Goal: Check status: Check status

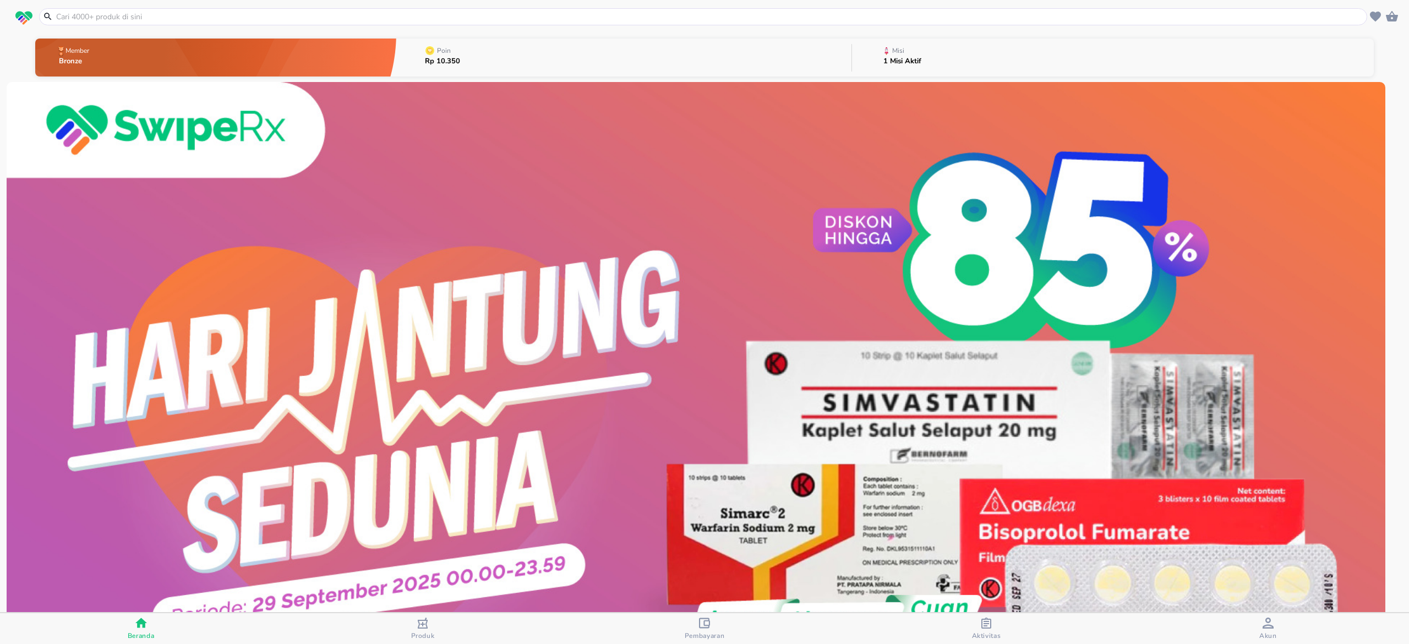
click at [1284, 625] on span "Akun" at bounding box center [1267, 629] width 275 height 23
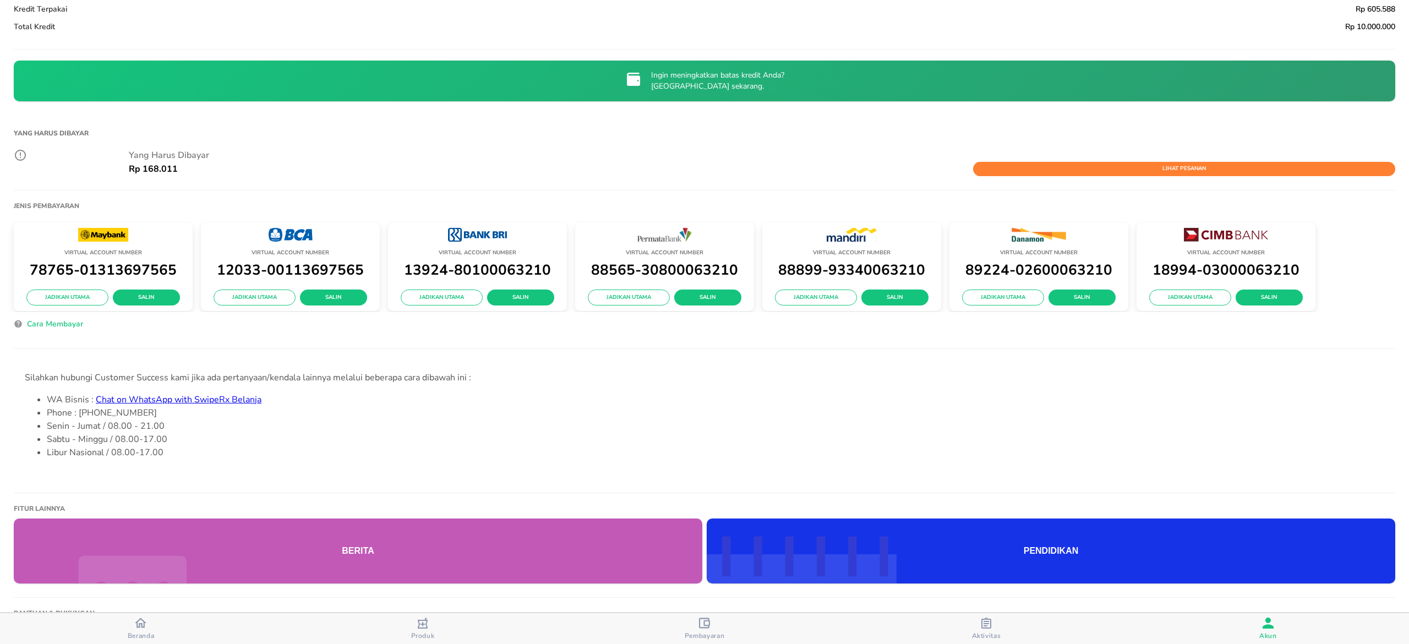
scroll to position [110, 0]
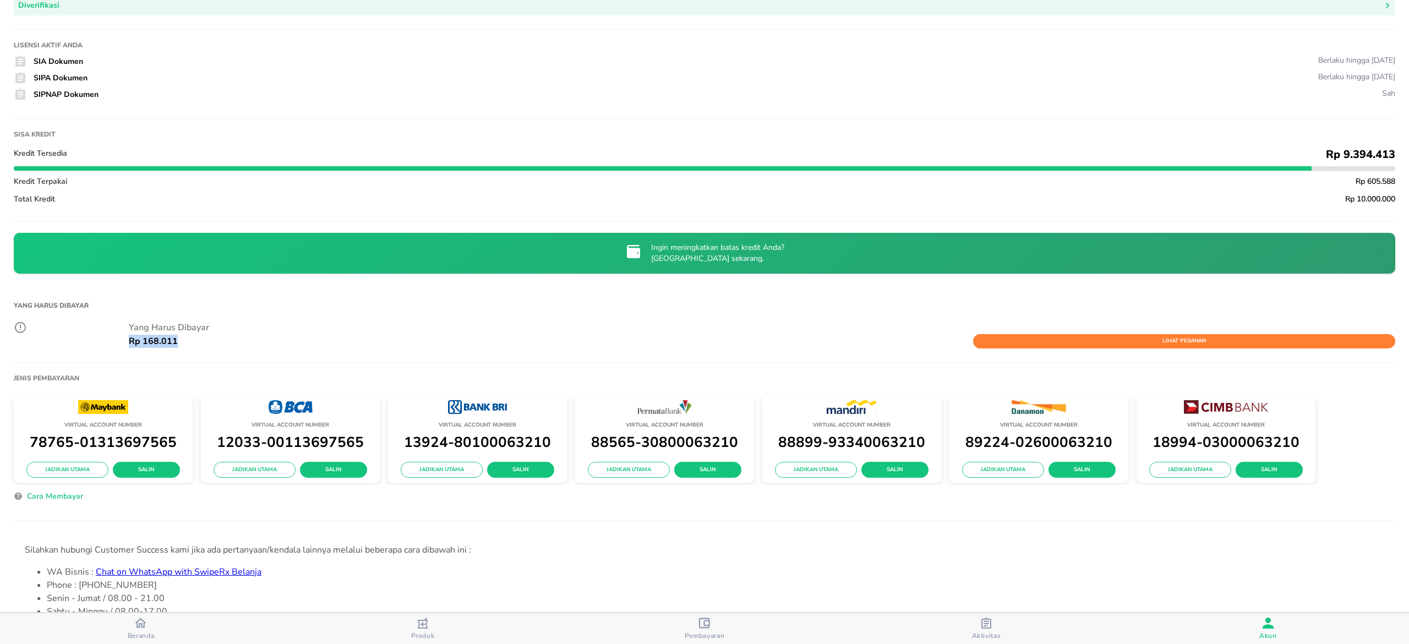
drag, startPoint x: 571, startPoint y: 324, endPoint x: 516, endPoint y: 327, distance: 55.7
click at [518, 327] on div "[PERSON_NAME] Dibayar Rp 168.011 [PERSON_NAME]" at bounding box center [762, 335] width 1266 height 28
click at [522, 323] on p "Yang Harus Dibayar" at bounding box center [762, 327] width 1266 height 13
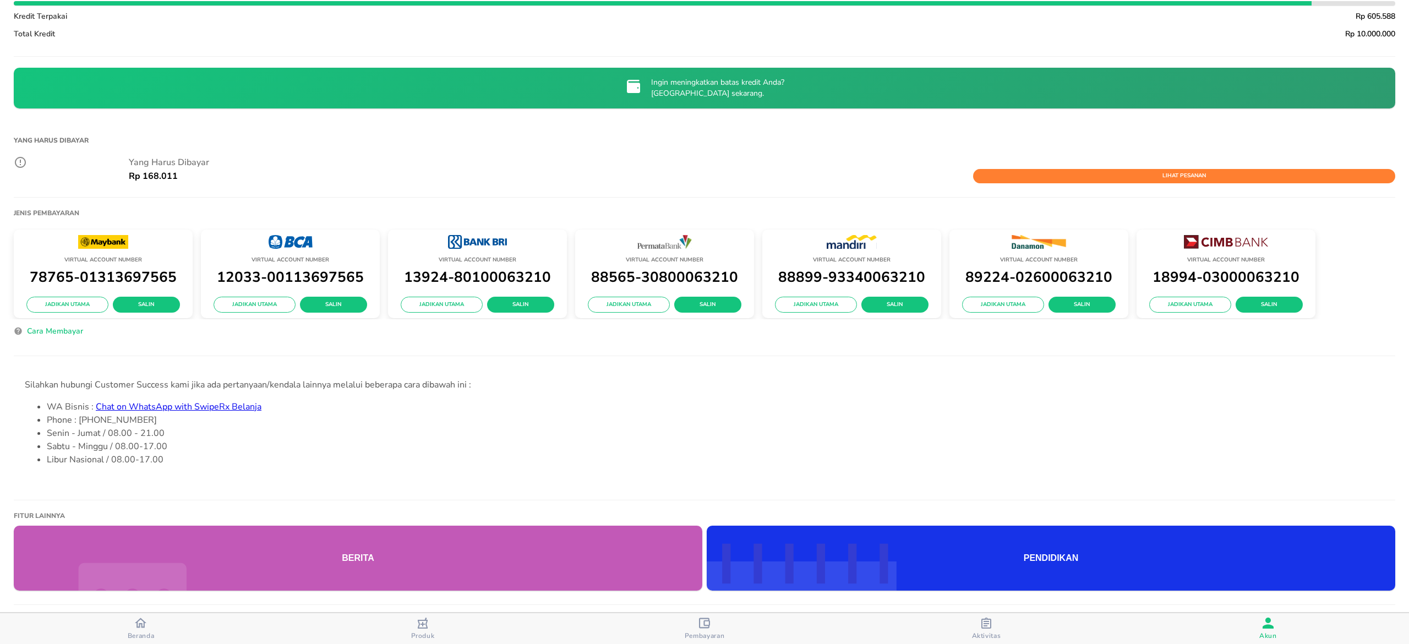
scroll to position [440, 0]
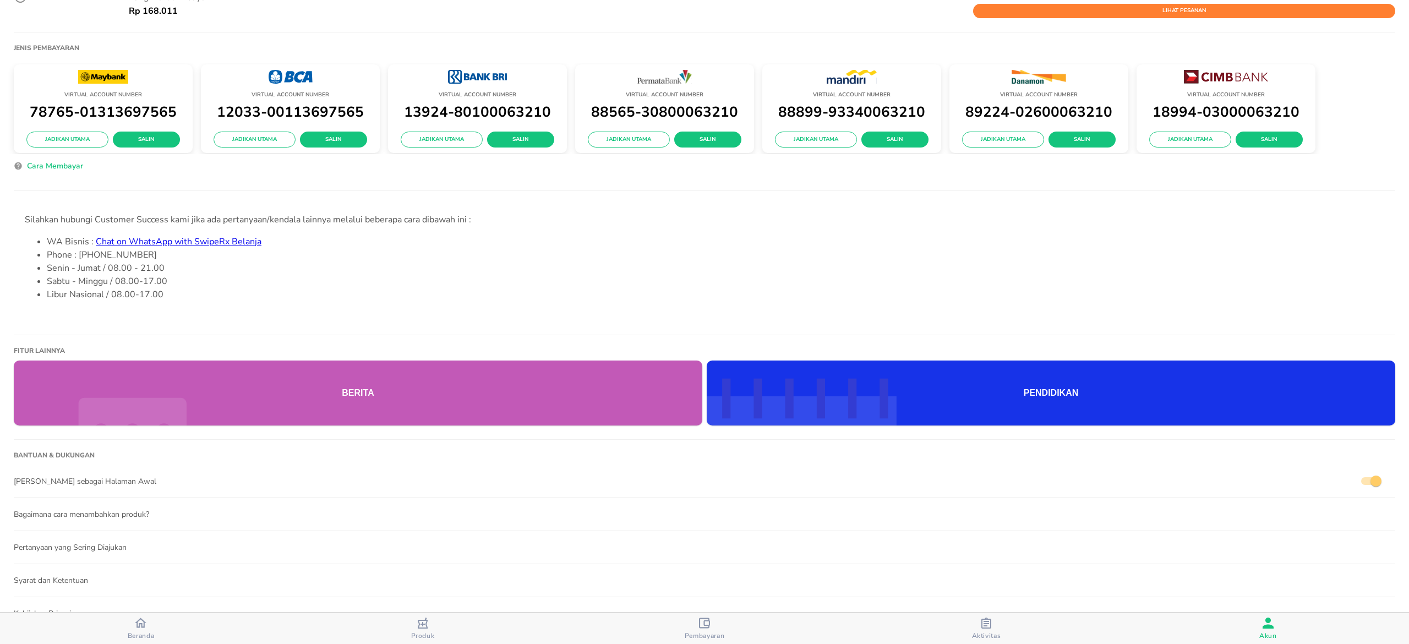
click at [747, 622] on span "Pembayaran" at bounding box center [704, 629] width 275 height 23
